Goal: Transaction & Acquisition: Purchase product/service

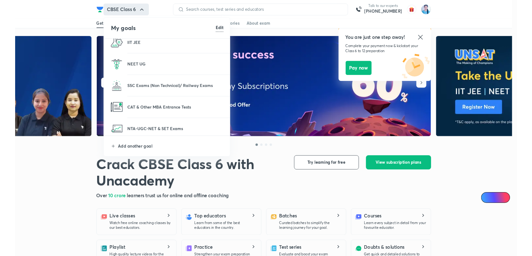
scroll to position [126, 0]
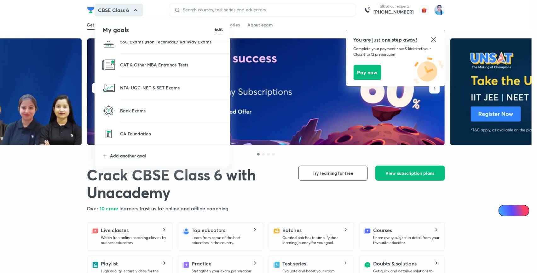
click at [148, 155] on p "Add another goal" at bounding box center [166, 156] width 113 height 7
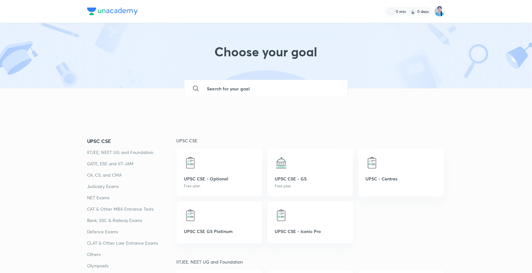
click at [247, 86] on input "text" at bounding box center [272, 88] width 141 height 17
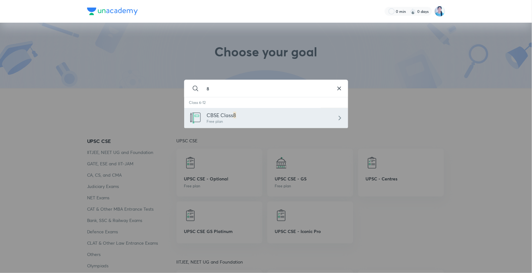
click at [244, 113] on div "CBSE Class 8 Free plan" at bounding box center [266, 118] width 164 height 20
type input "CBSE Class 8"
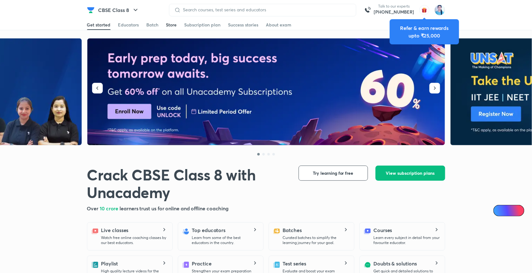
click at [167, 26] on div "Store" at bounding box center [171, 25] width 11 height 6
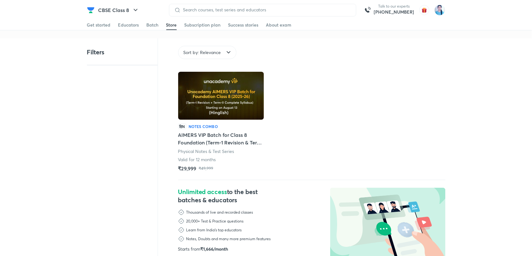
click at [241, 102] on img at bounding box center [221, 96] width 86 height 48
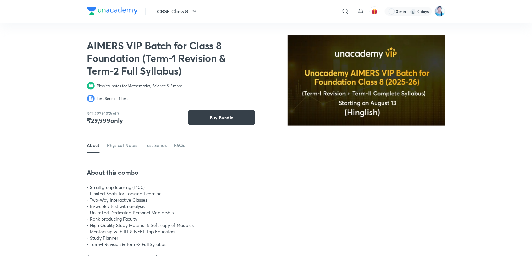
click at [240, 121] on button "Buy Bundle" at bounding box center [222, 117] width 68 height 15
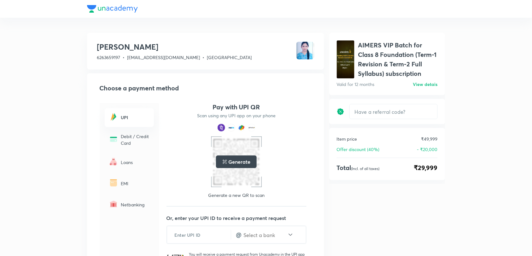
click at [131, 180] on p "EMI" at bounding box center [135, 183] width 29 height 7
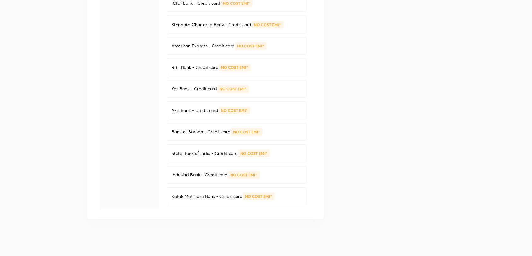
scroll to position [252, 0]
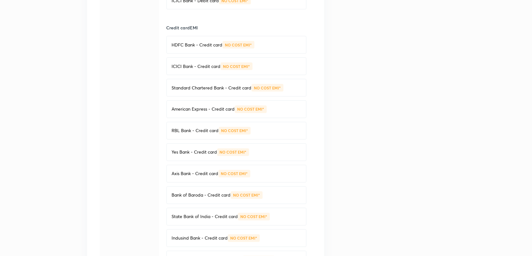
click at [214, 47] on p "HDFC Bank - Credit card" at bounding box center [197, 45] width 51 height 6
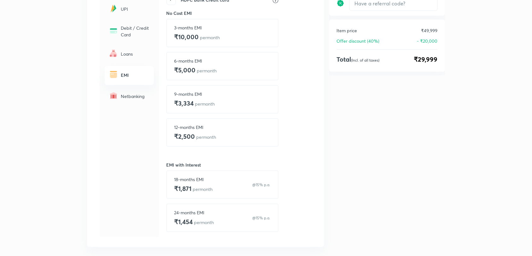
scroll to position [78, 0]
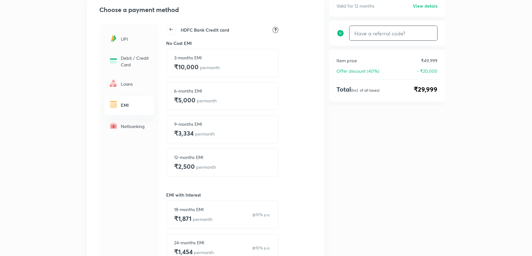
click at [387, 33] on input "text" at bounding box center [394, 33] width 88 height 15
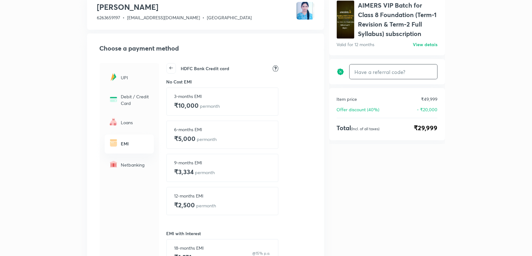
scroll to position [15, 0]
